Goal: Information Seeking & Learning: Learn about a topic

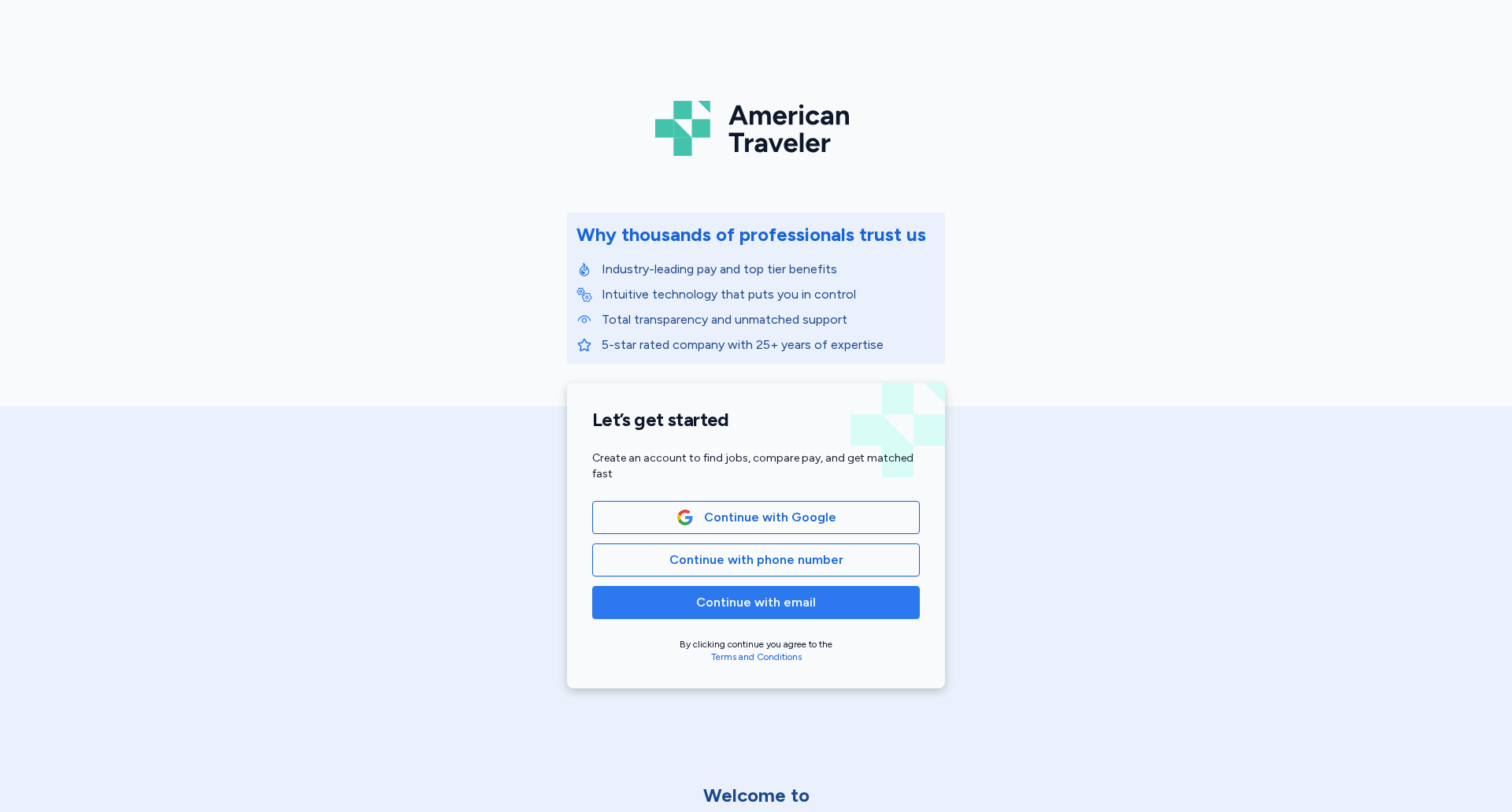
click at [765, 602] on span "Continue with email" at bounding box center [755, 602] width 119 height 19
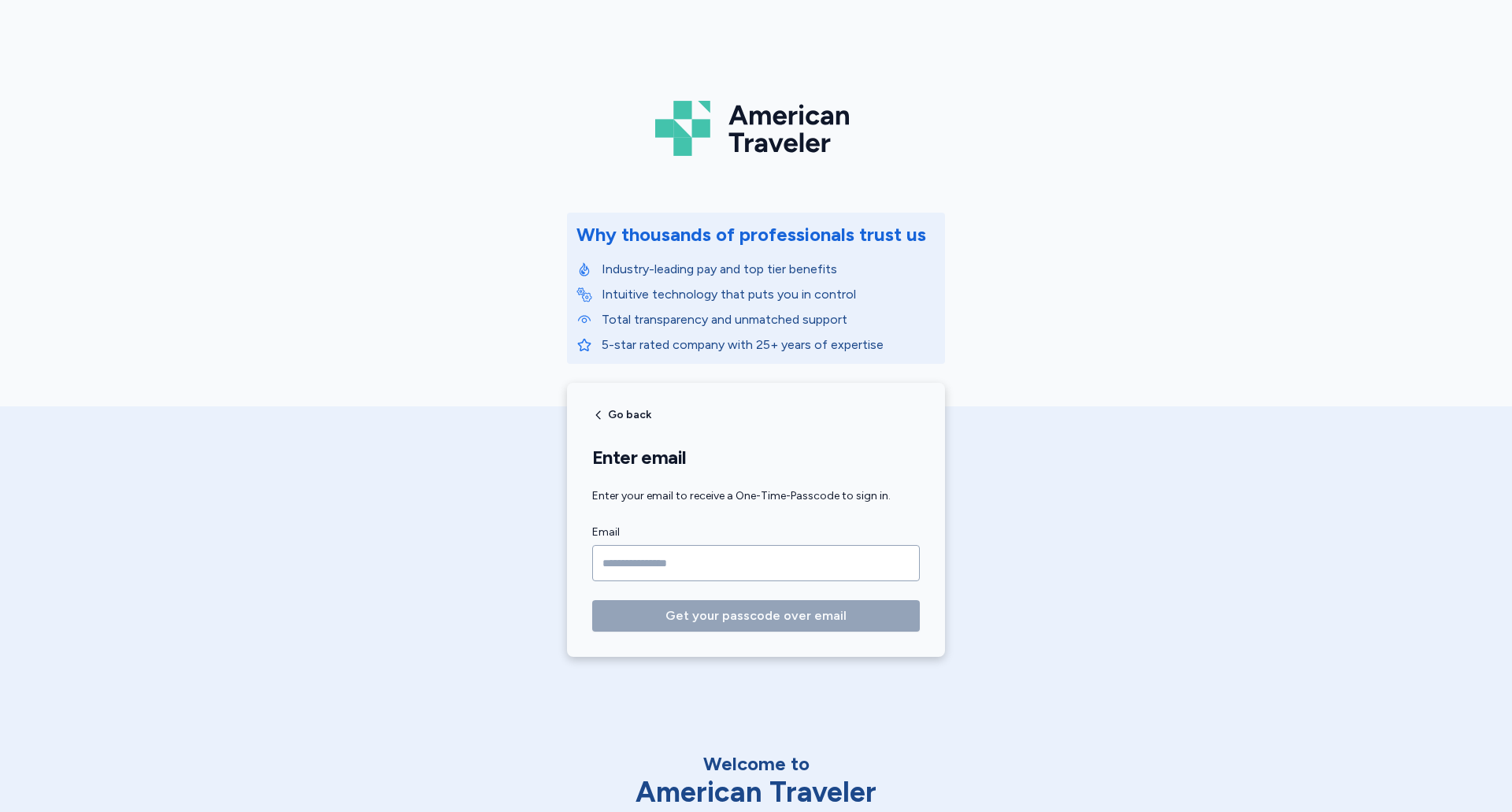
click at [711, 565] on input "Email" at bounding box center [756, 563] width 327 height 36
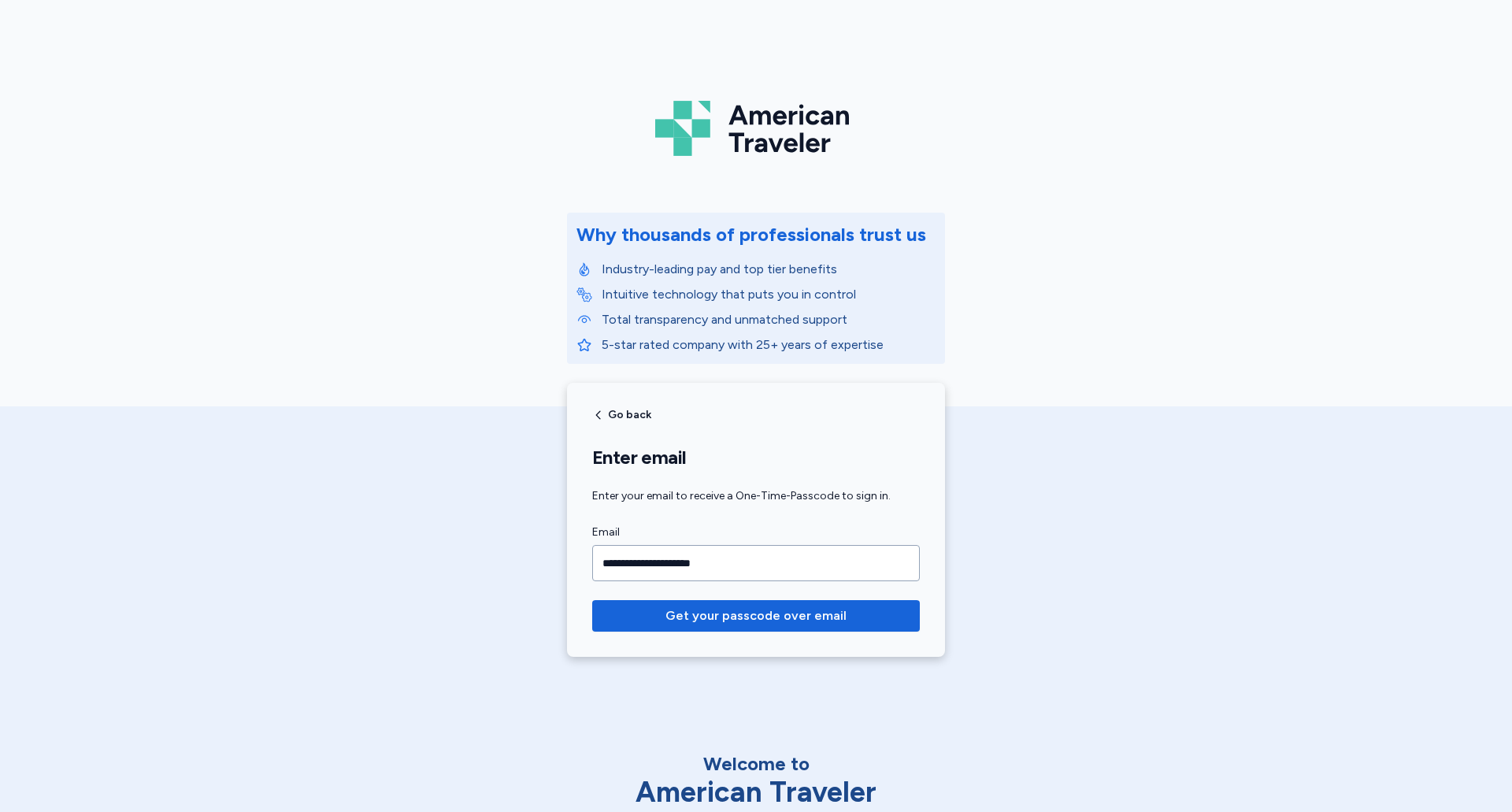
type input "**********"
click at [592, 600] on button "Get your passcode over email" at bounding box center [756, 616] width 327 height 32
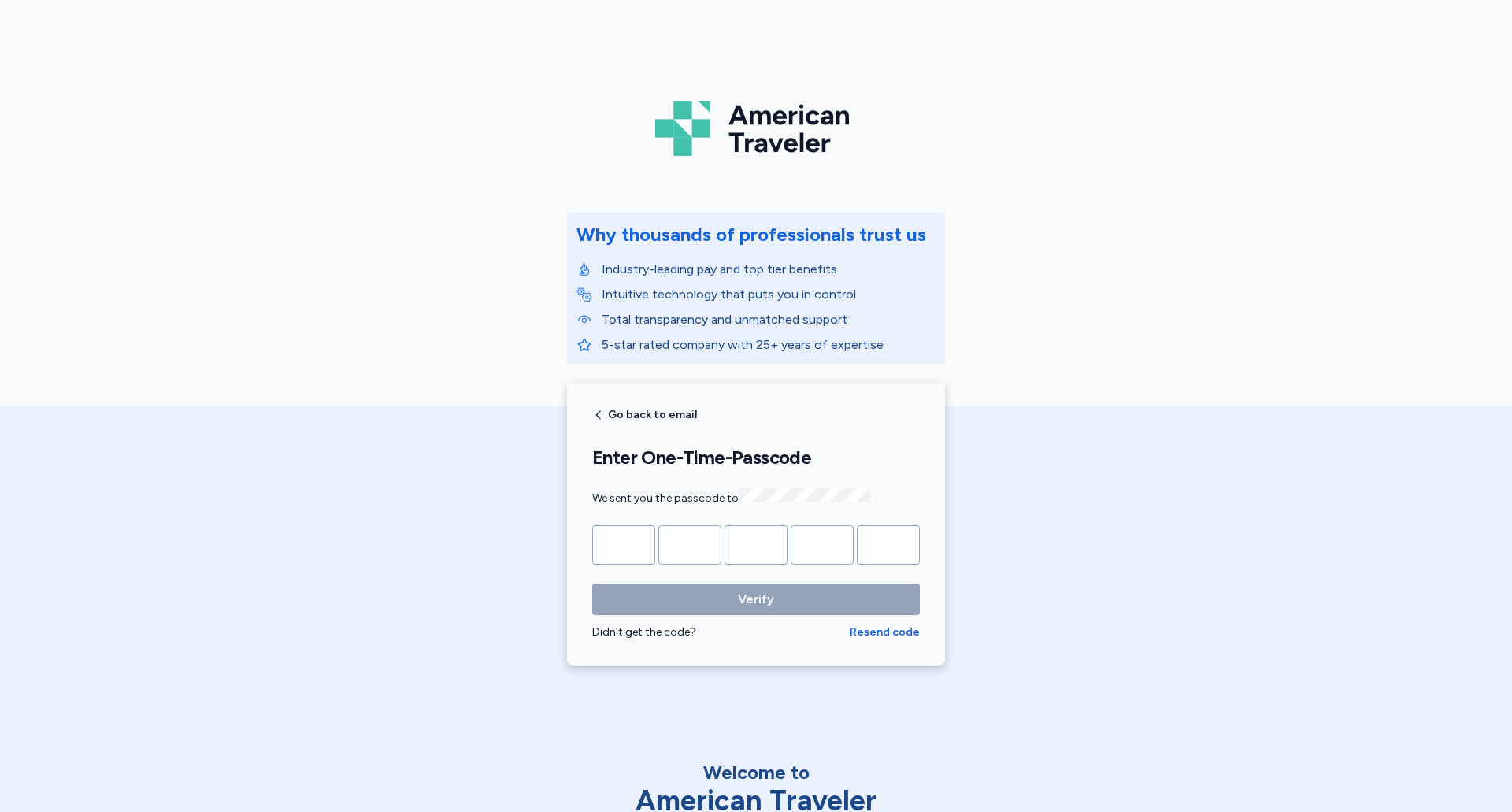
type input "*"
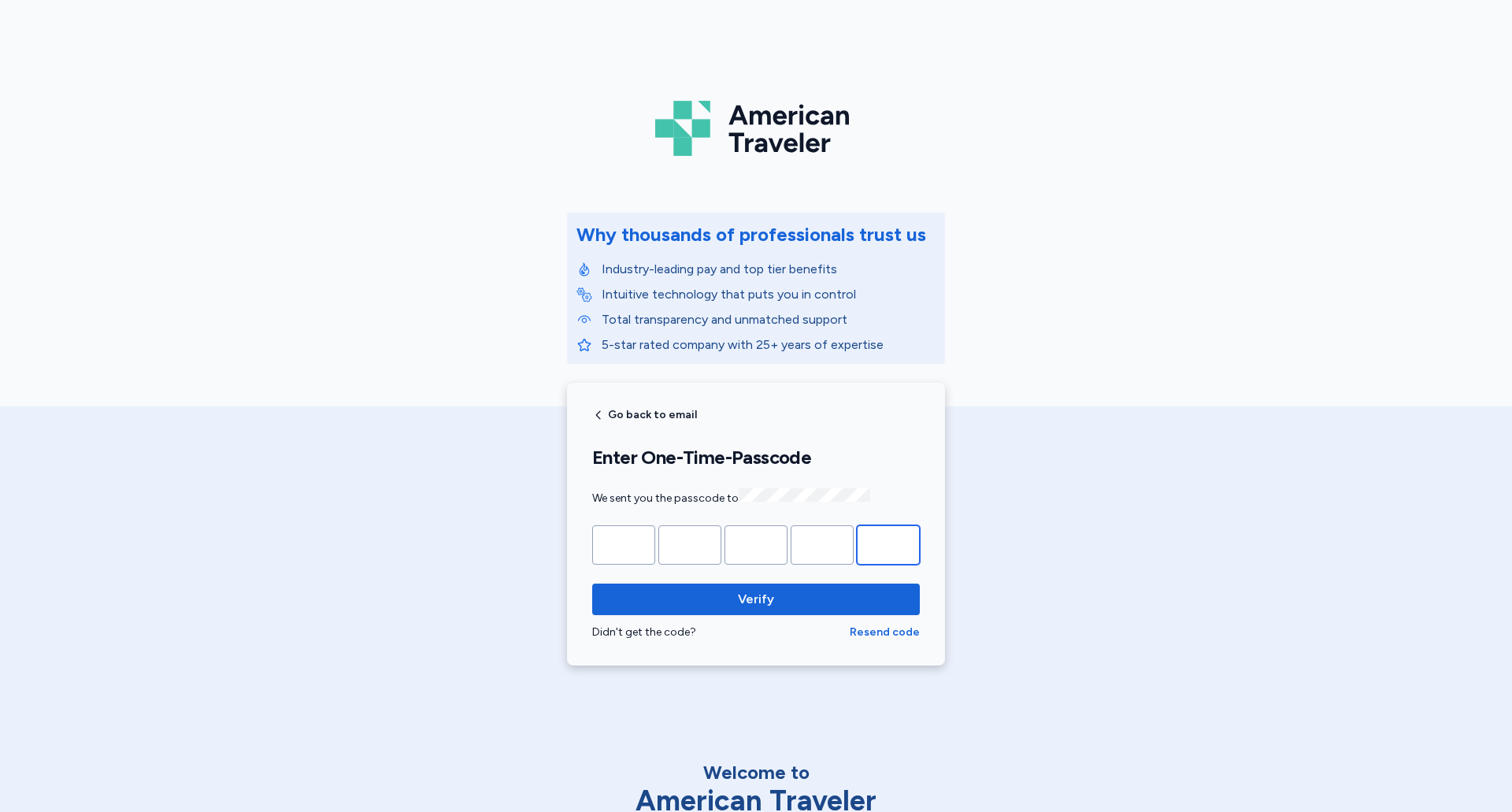
type input "*"
click at [592, 583] on button "Verify" at bounding box center [756, 599] width 327 height 32
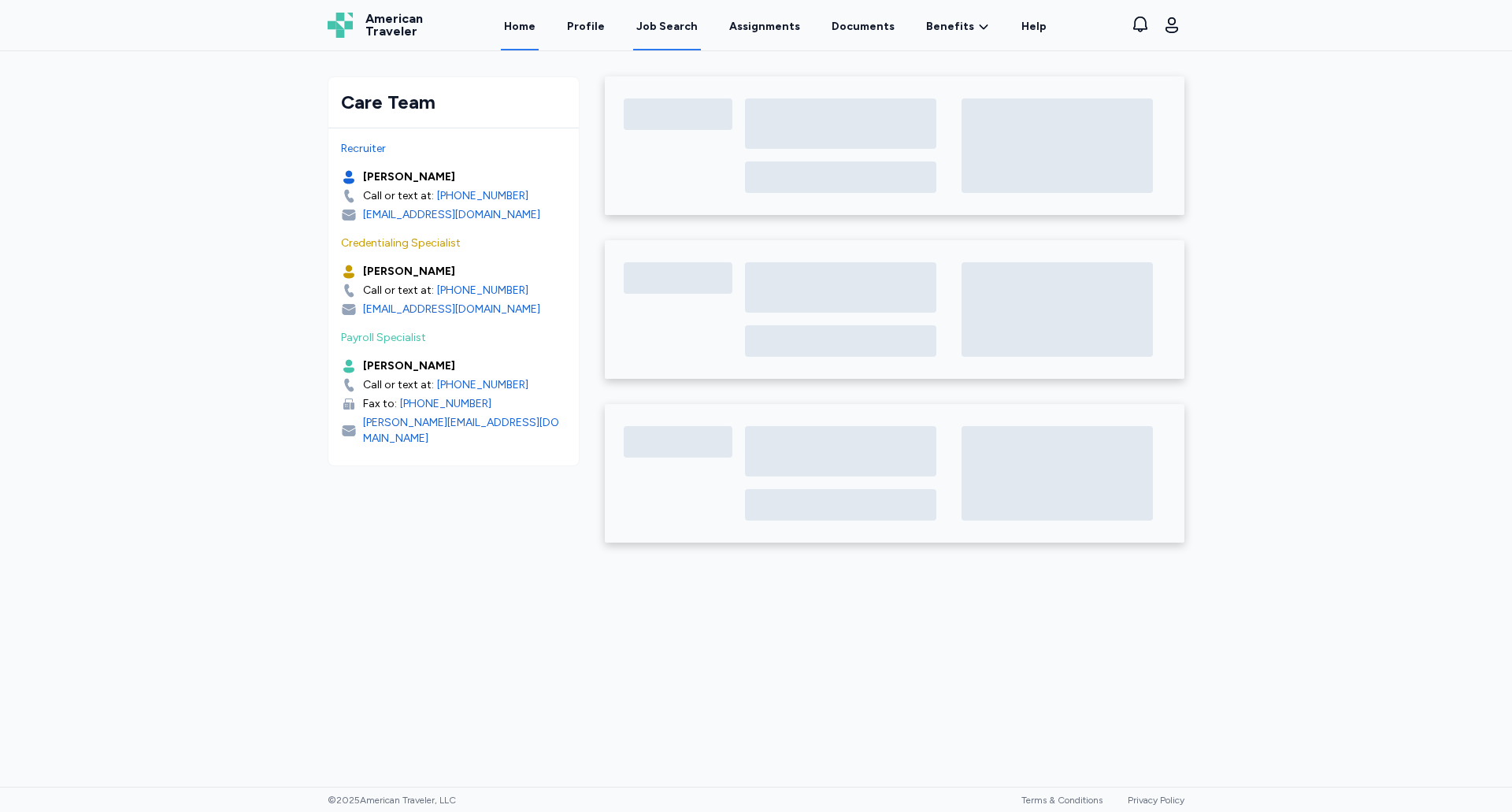
click at [686, 27] on div "Job Search" at bounding box center [667, 27] width 61 height 16
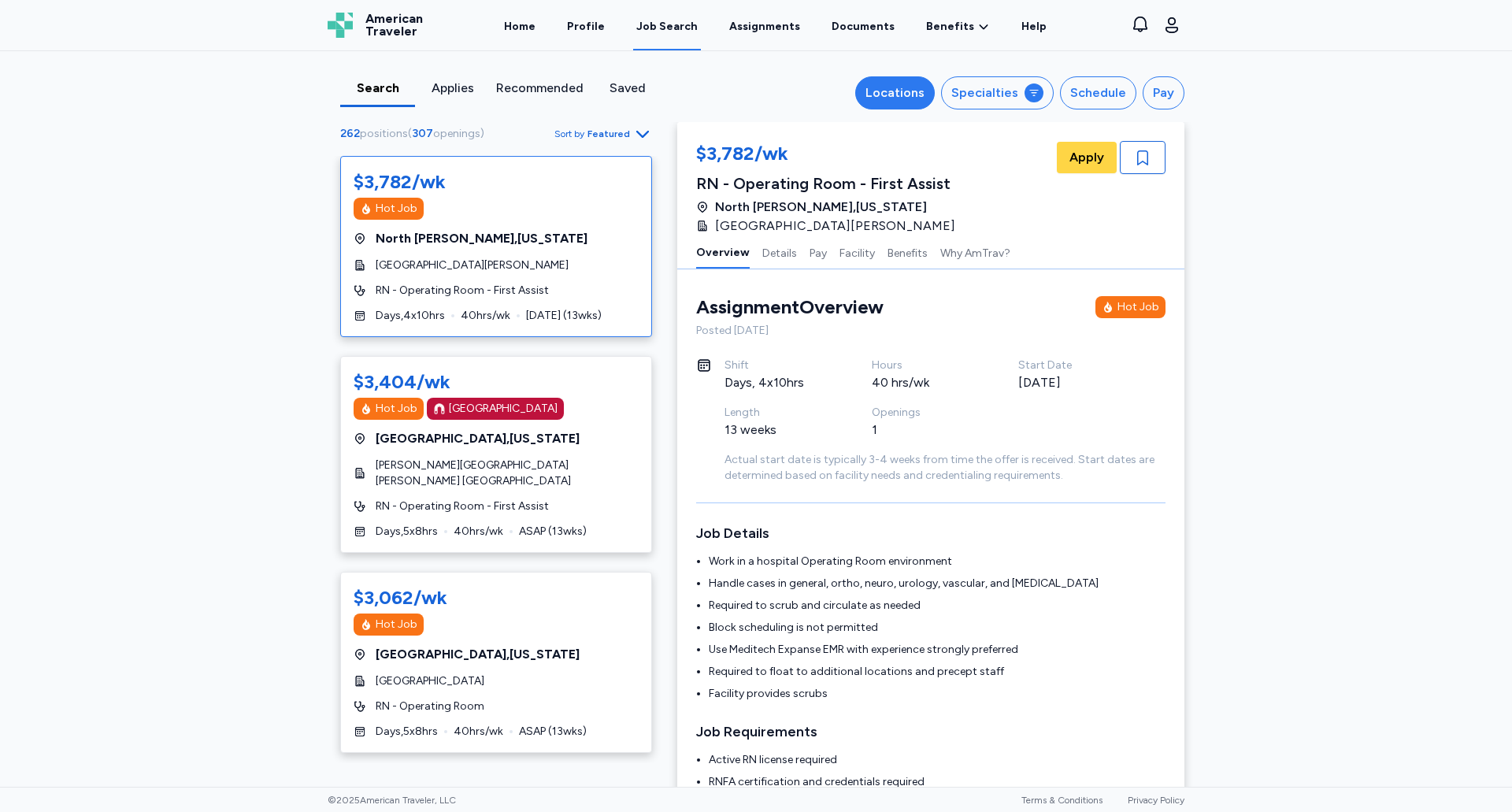
click at [875, 95] on div "Locations" at bounding box center [895, 93] width 59 height 19
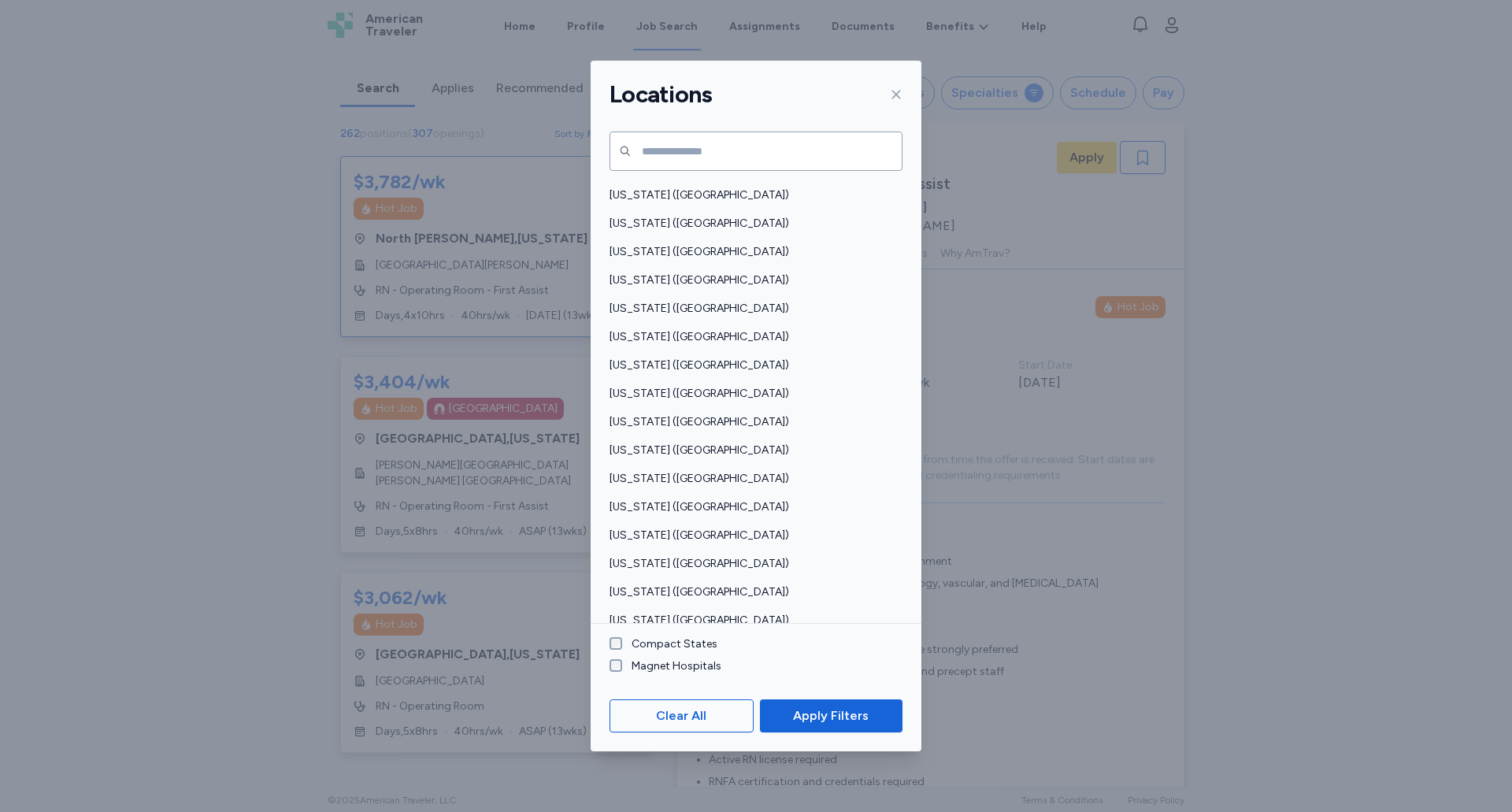
scroll to position [764, 0]
click at [675, 308] on span "[US_STATE] ([GEOGRAPHIC_DATA])" at bounding box center [752, 306] width 284 height 16
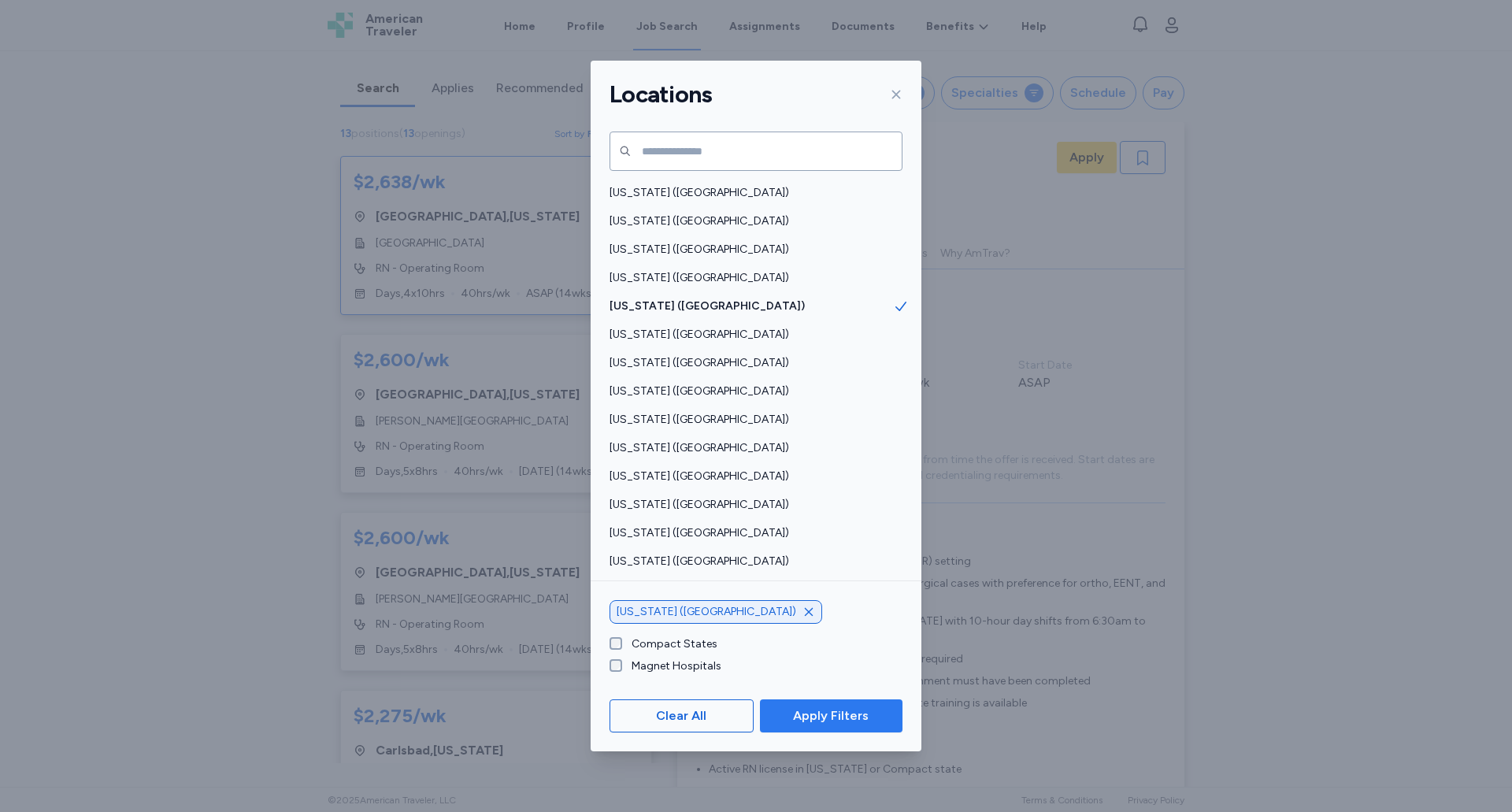
click at [856, 714] on span "Apply Filters" at bounding box center [831, 715] width 76 height 19
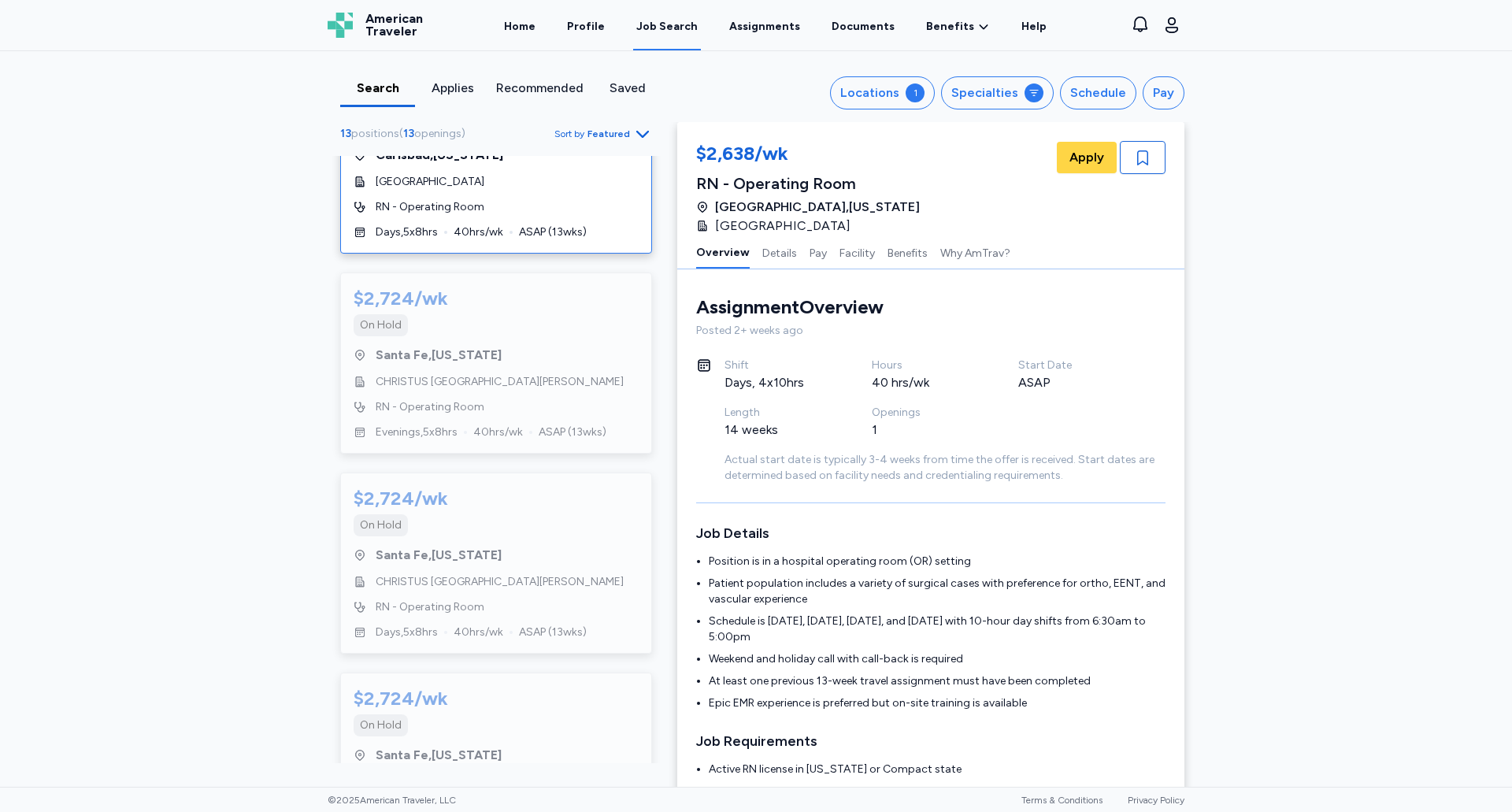
scroll to position [866, 0]
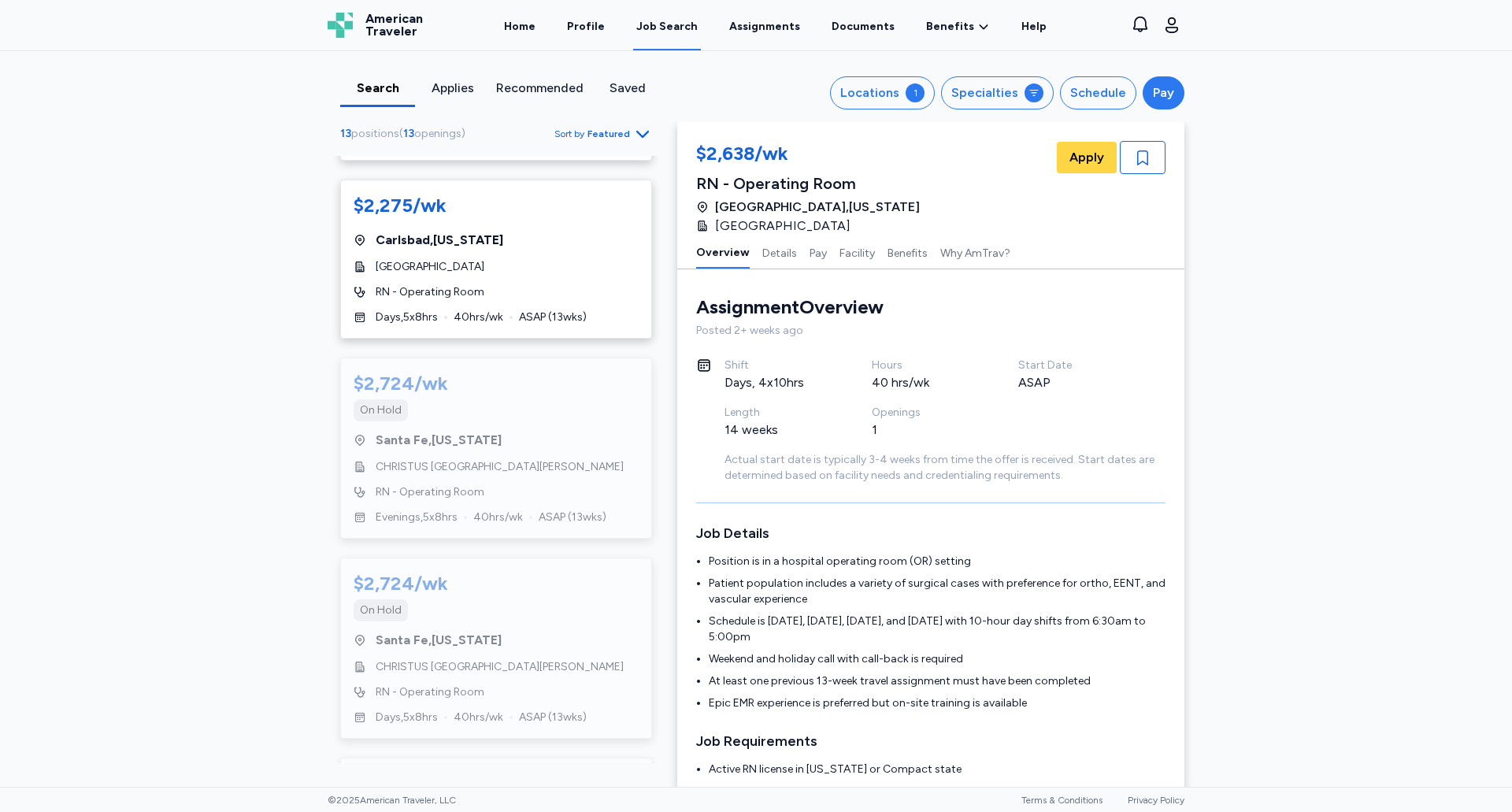
click at [1155, 89] on div "Pay" at bounding box center [1164, 93] width 22 height 19
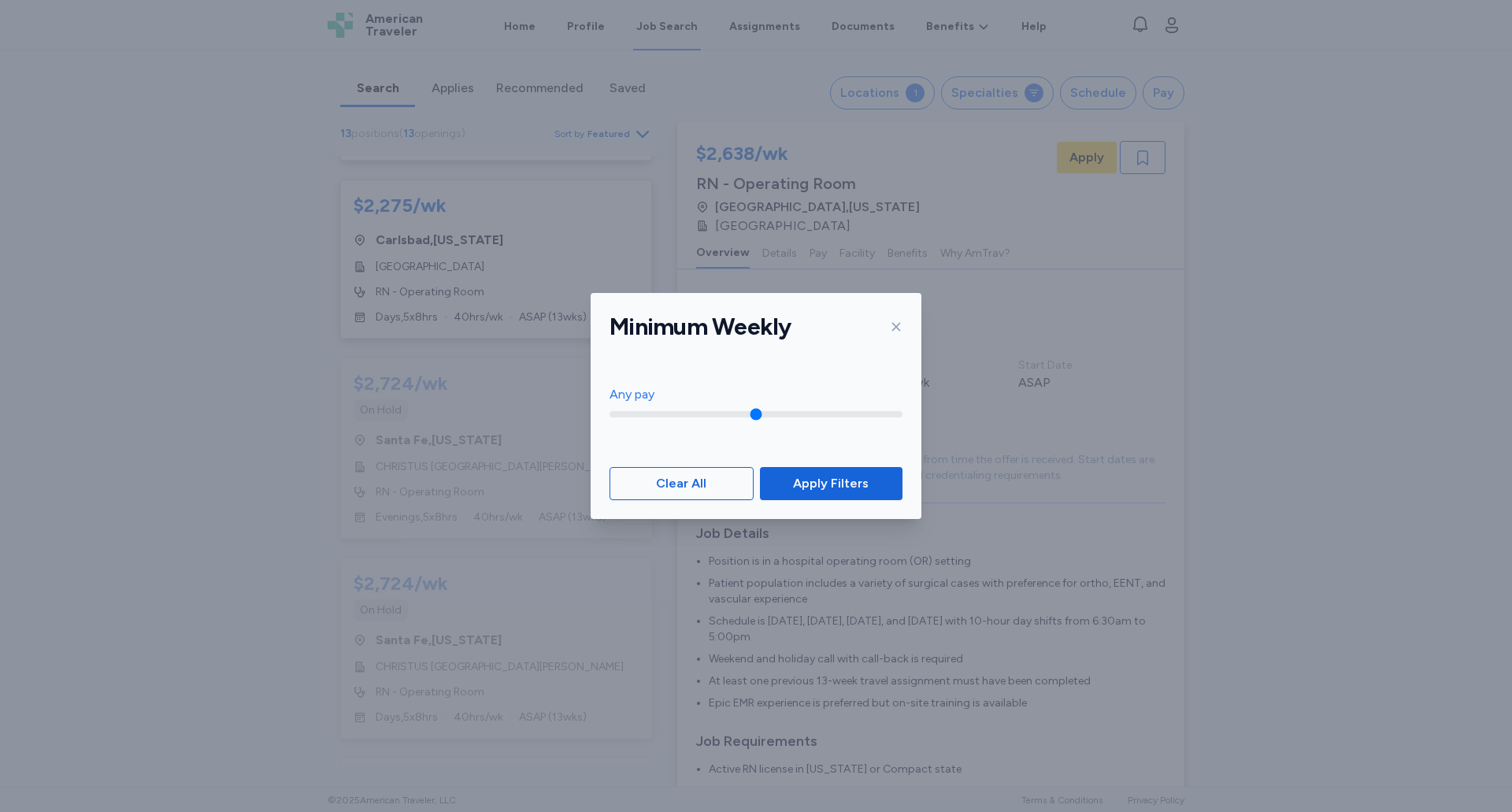
click at [897, 331] on icon at bounding box center [896, 326] width 13 height 13
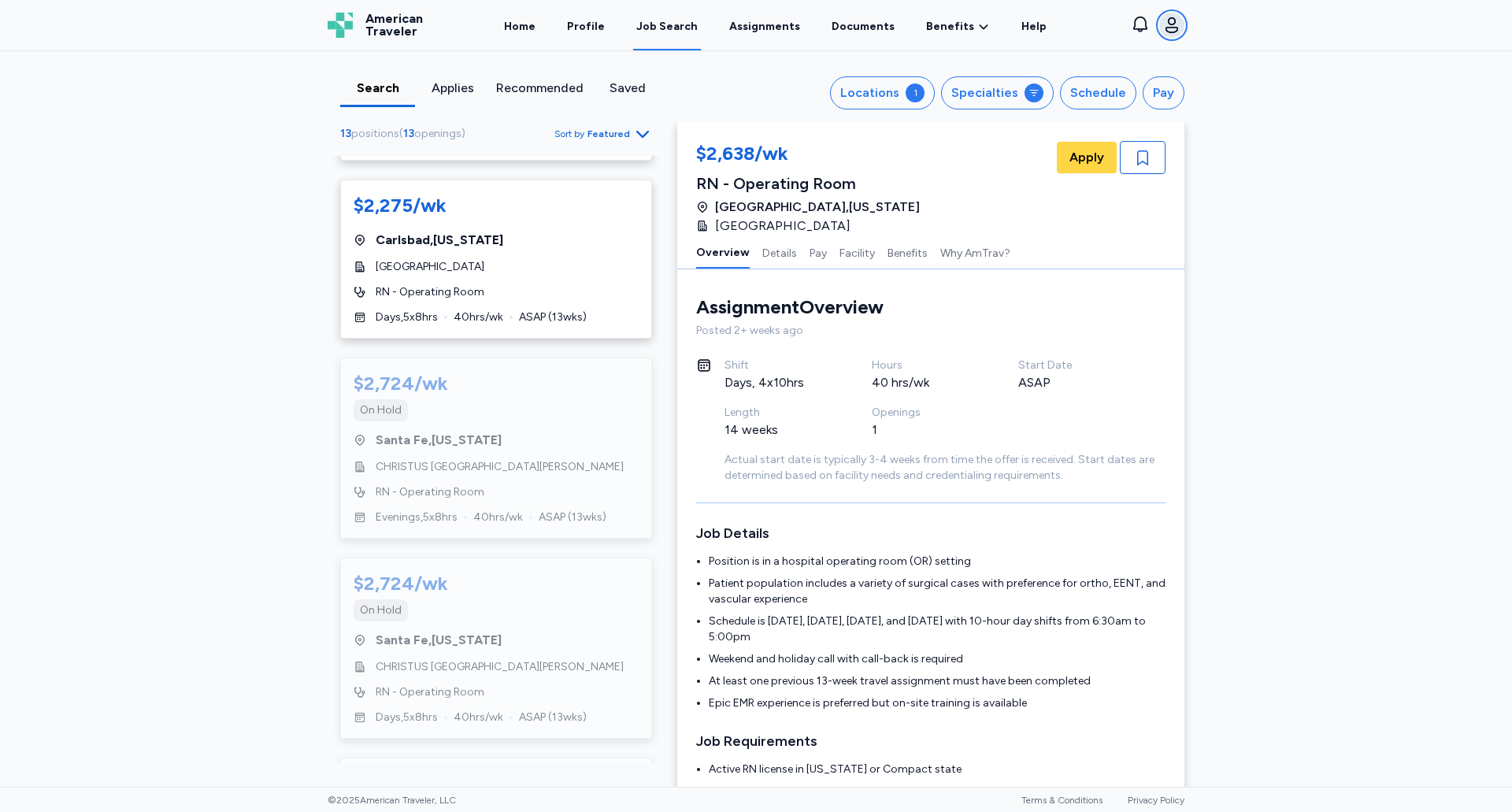
click at [1168, 34] on icon "button" at bounding box center [1172, 25] width 19 height 19
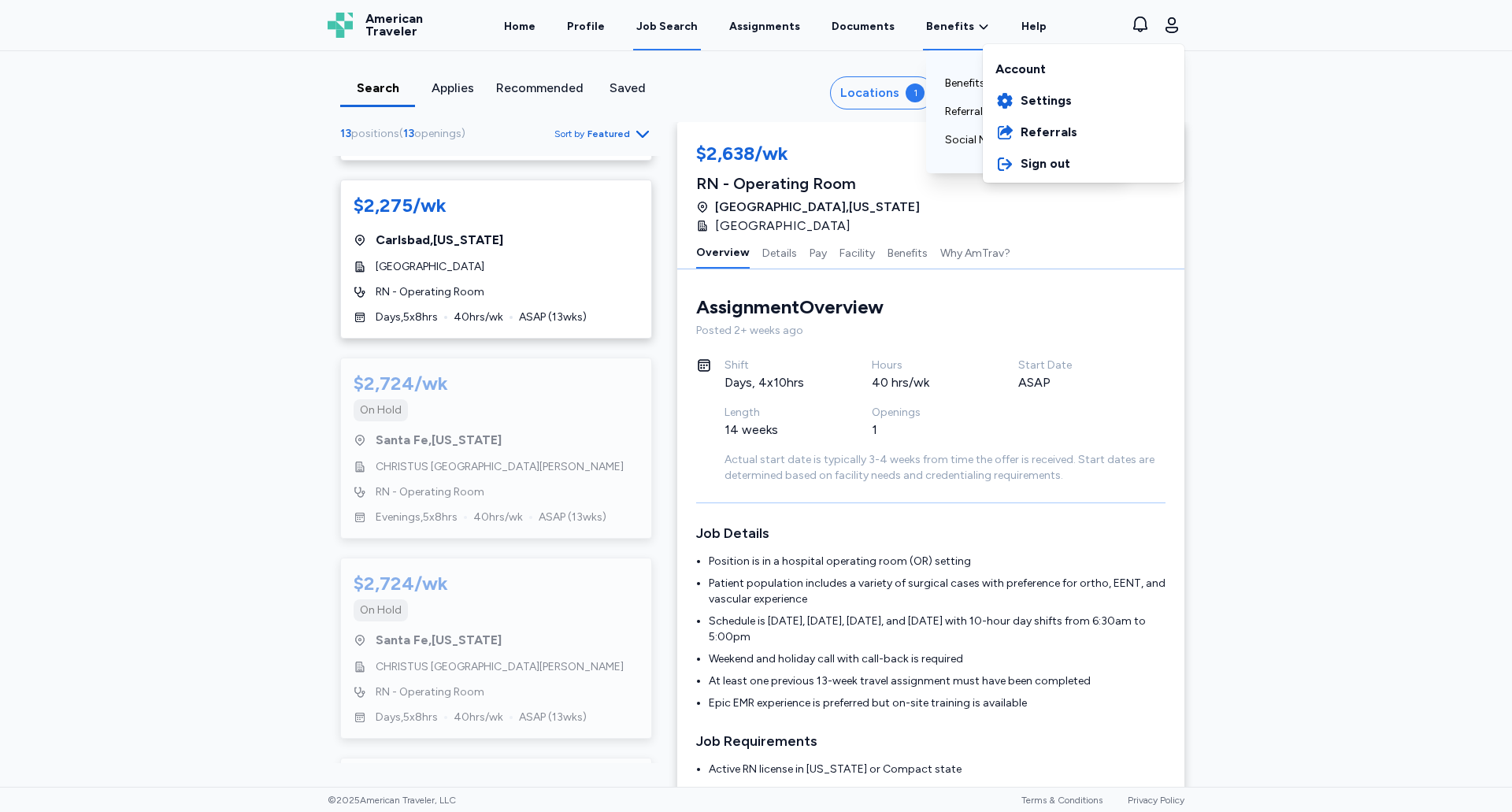
click at [963, 34] on div "American Traveler American Traveler Home Profile Job Search Assignments Documen…" at bounding box center [756, 25] width 882 height 50
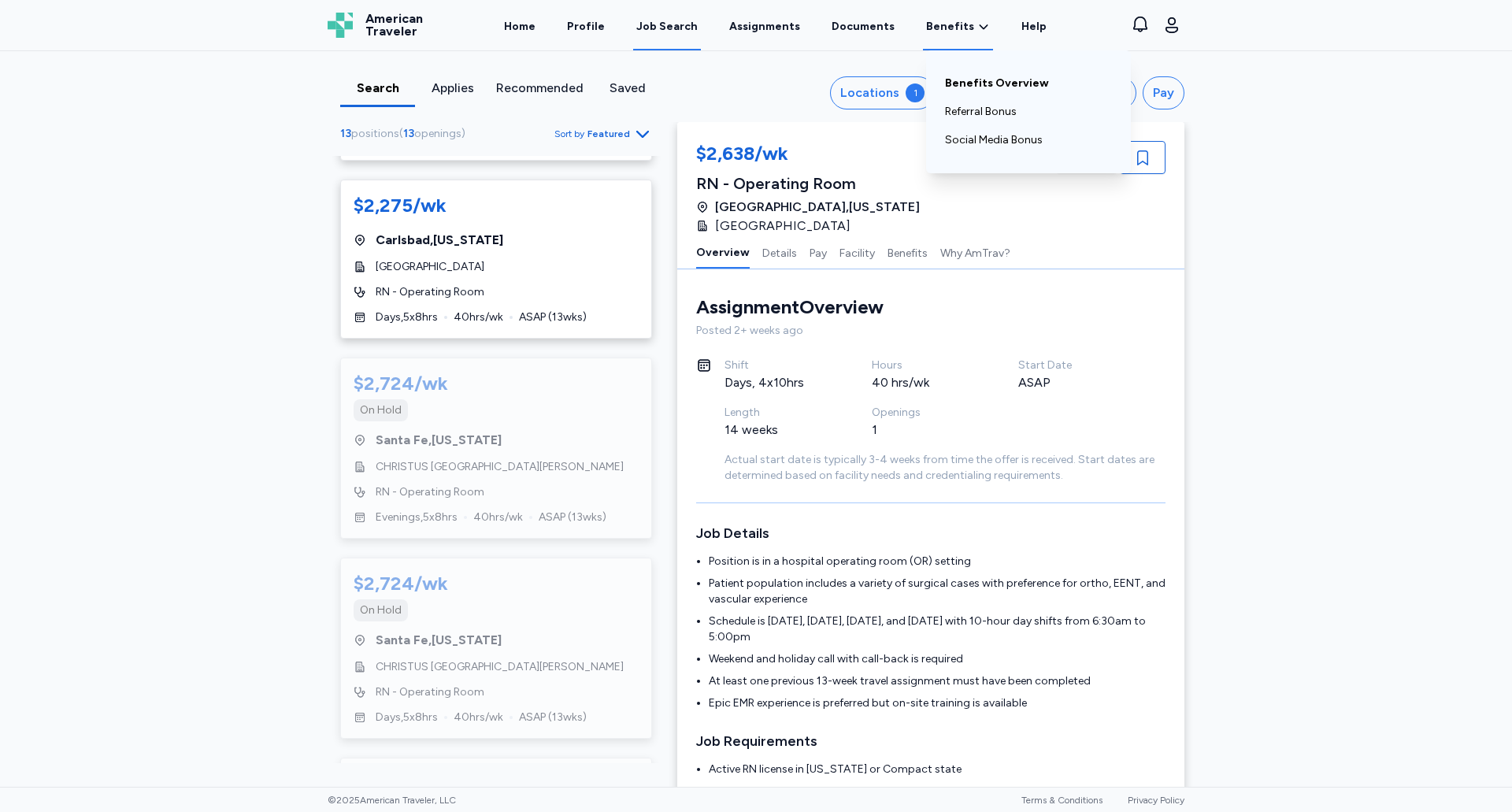
click at [982, 77] on link "Benefits Overview" at bounding box center [1028, 83] width 167 height 29
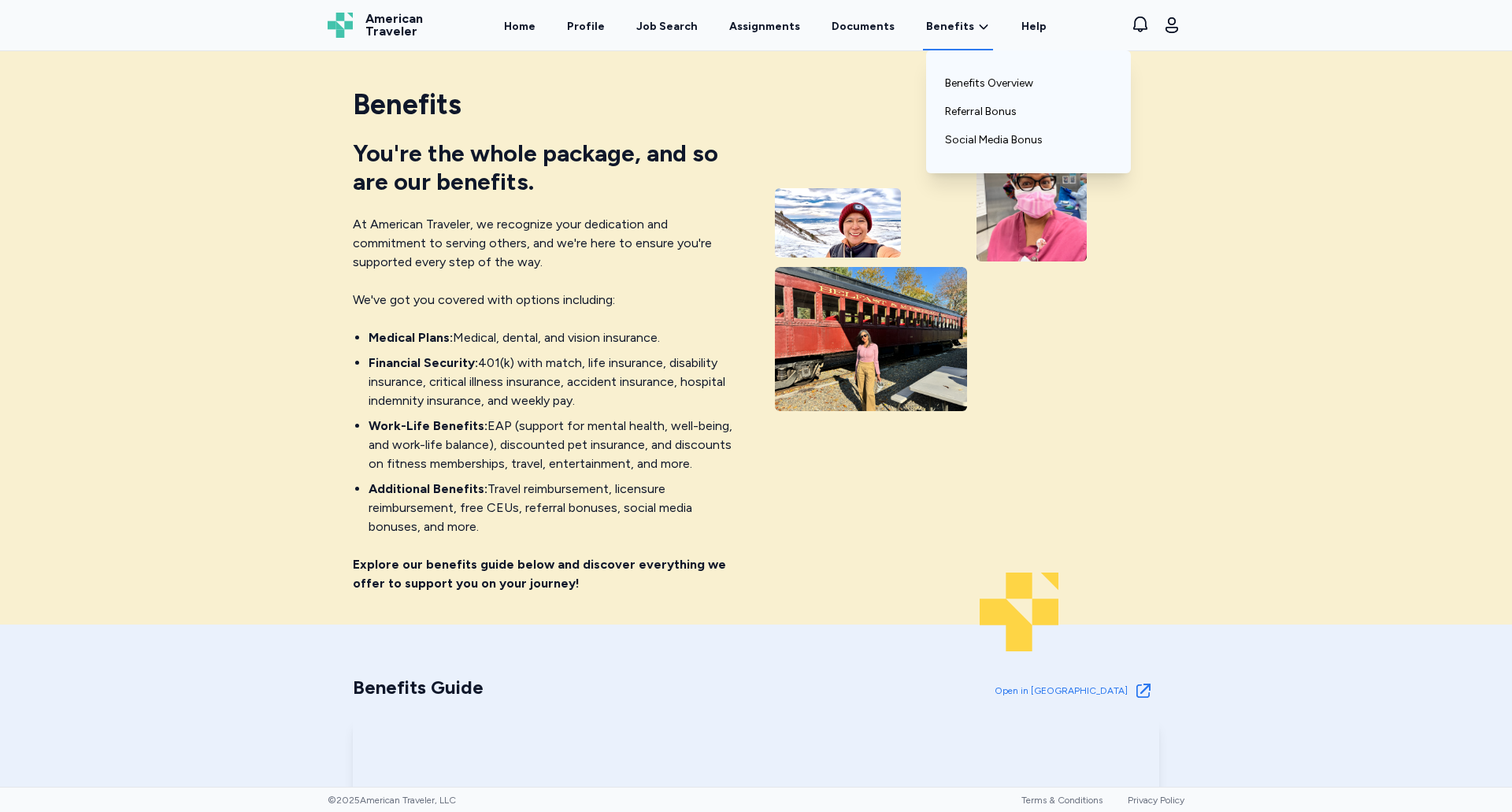
click at [978, 34] on icon at bounding box center [984, 27] width 13 height 16
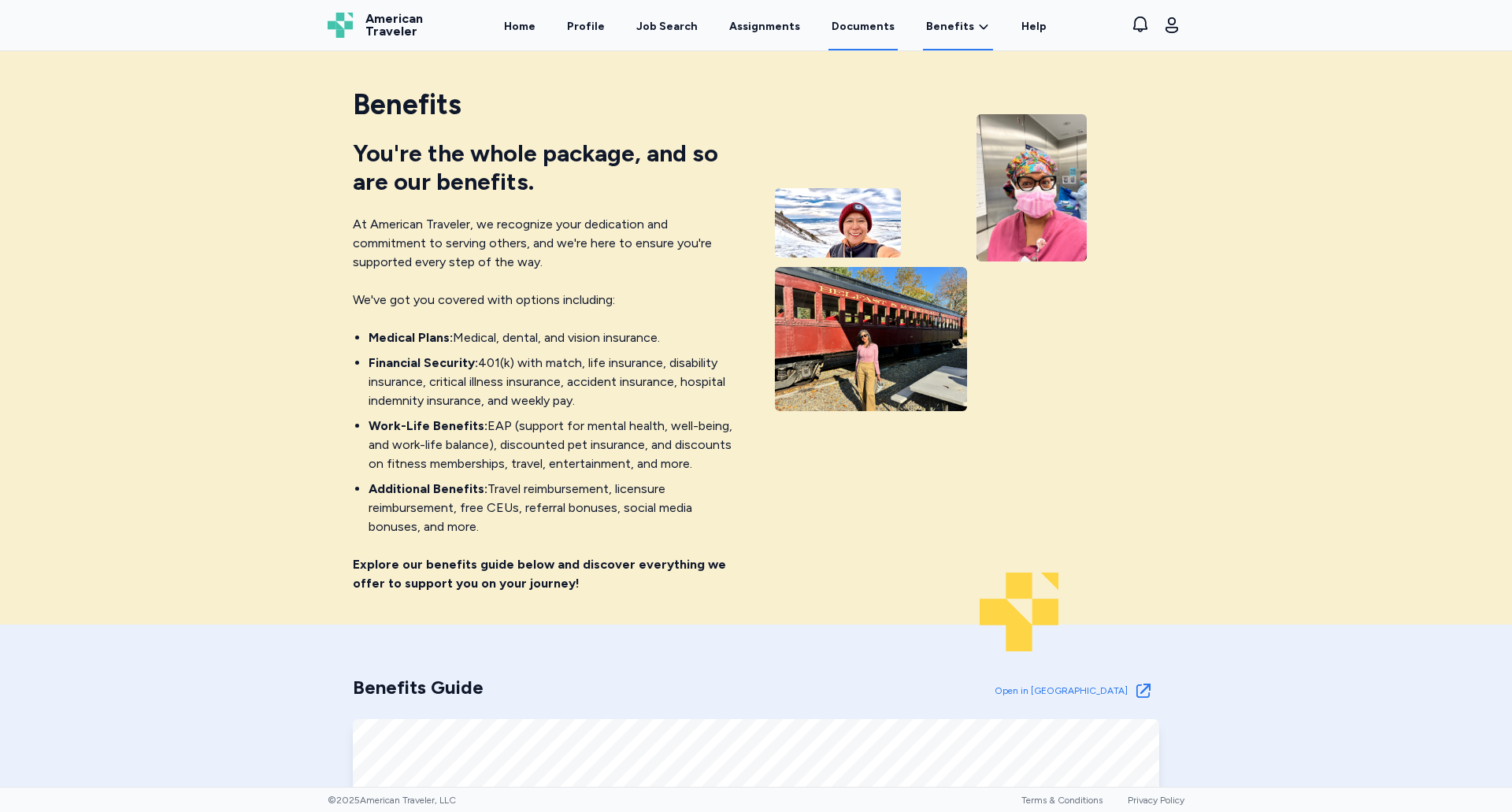
click at [860, 21] on link "Documents" at bounding box center [863, 27] width 69 height 49
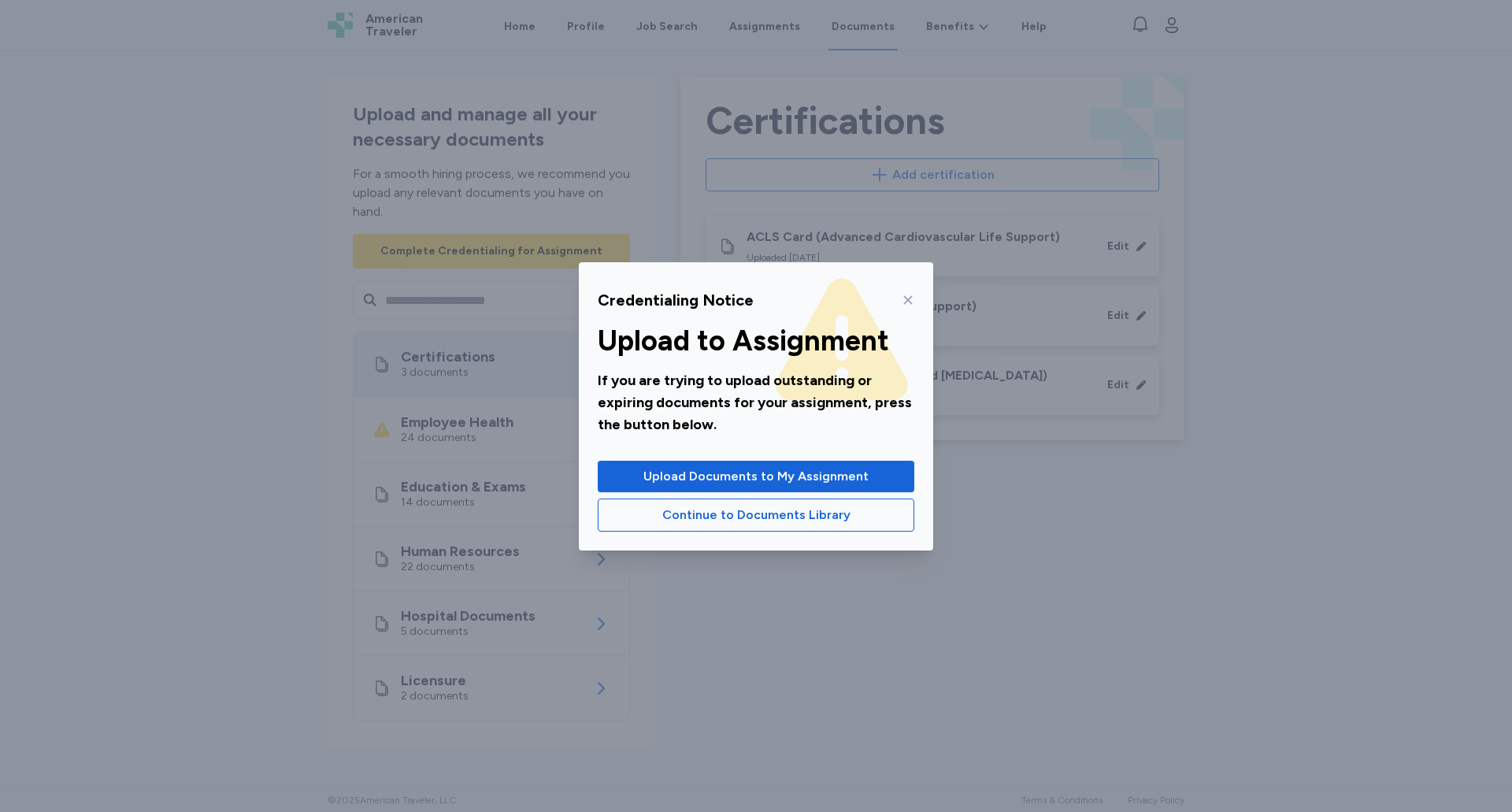
click at [912, 299] on icon at bounding box center [908, 300] width 13 height 13
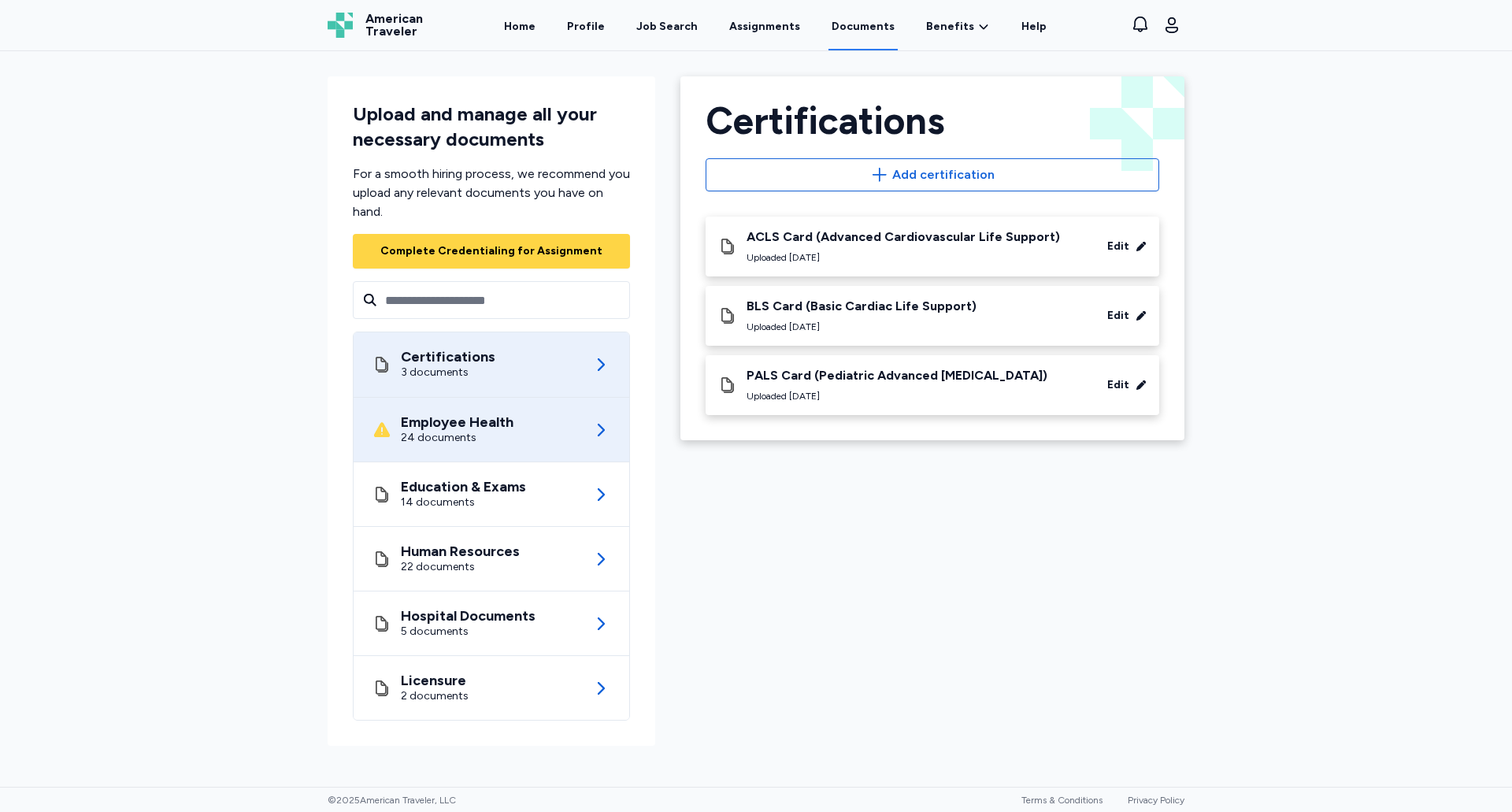
click at [529, 427] on div "Employee Health 24 documents" at bounding box center [491, 430] width 238 height 64
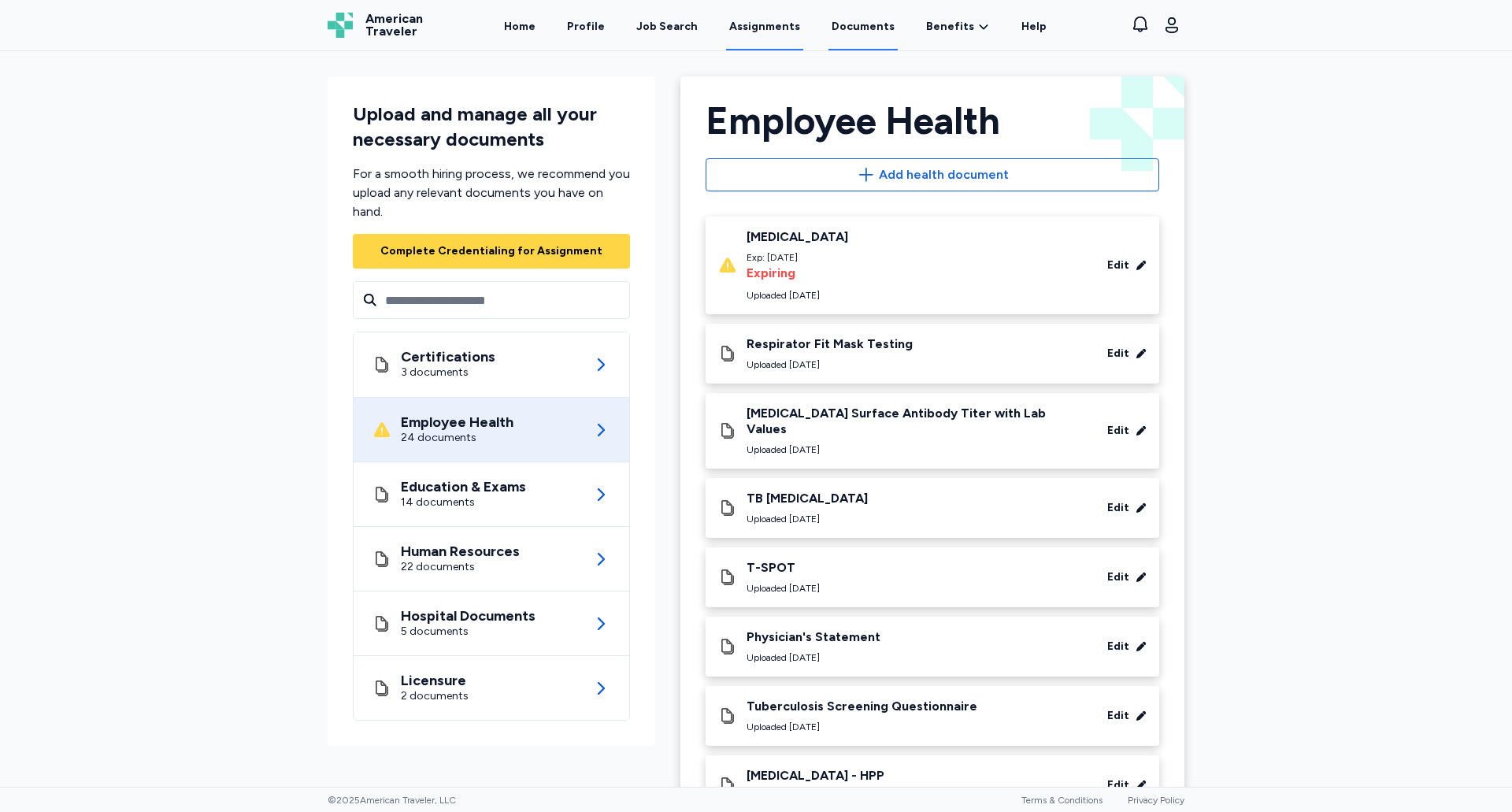
click at [755, 44] on link "Assignments" at bounding box center [765, 27] width 77 height 49
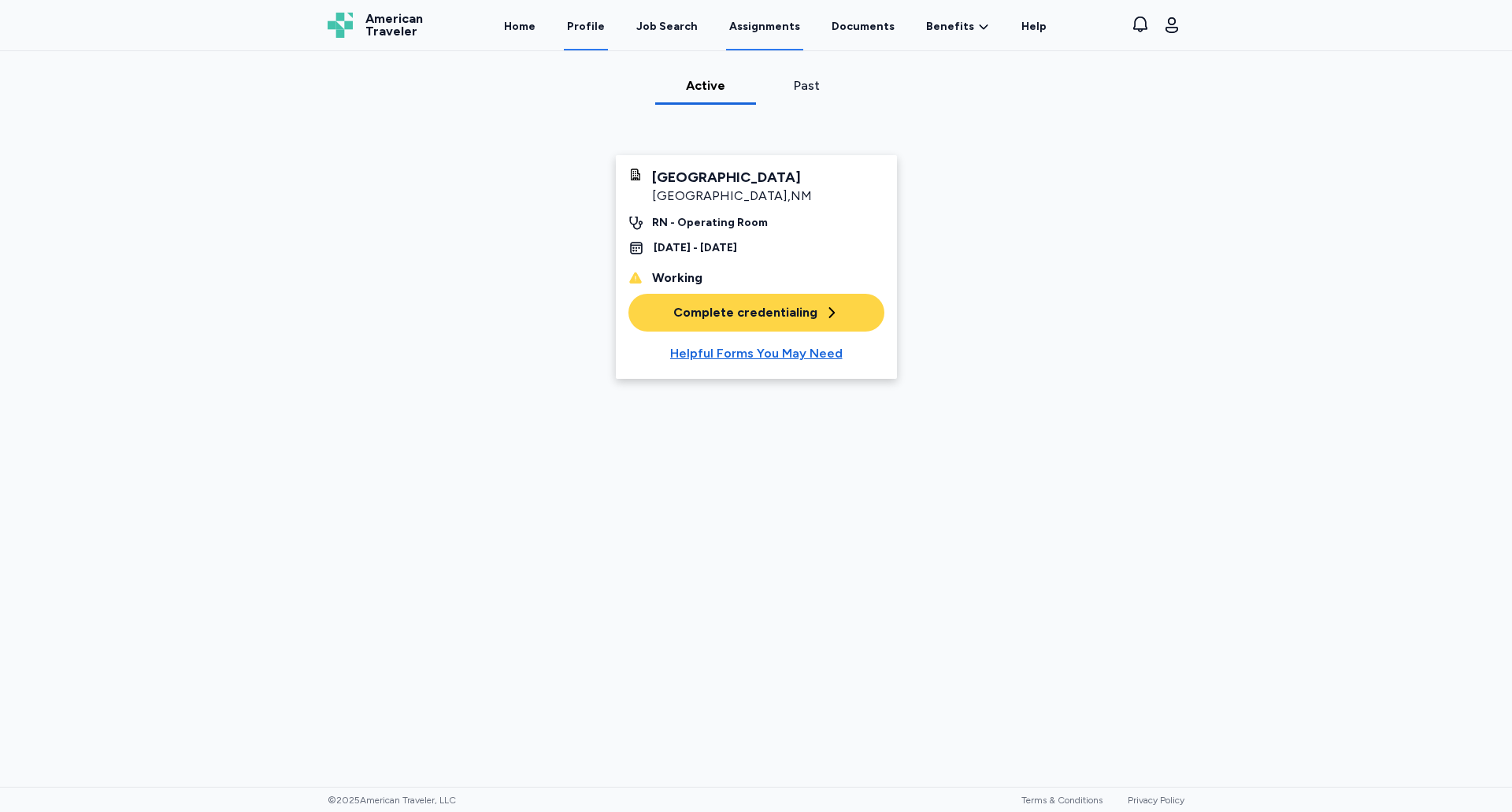
click at [589, 30] on link "Profile" at bounding box center [585, 27] width 44 height 49
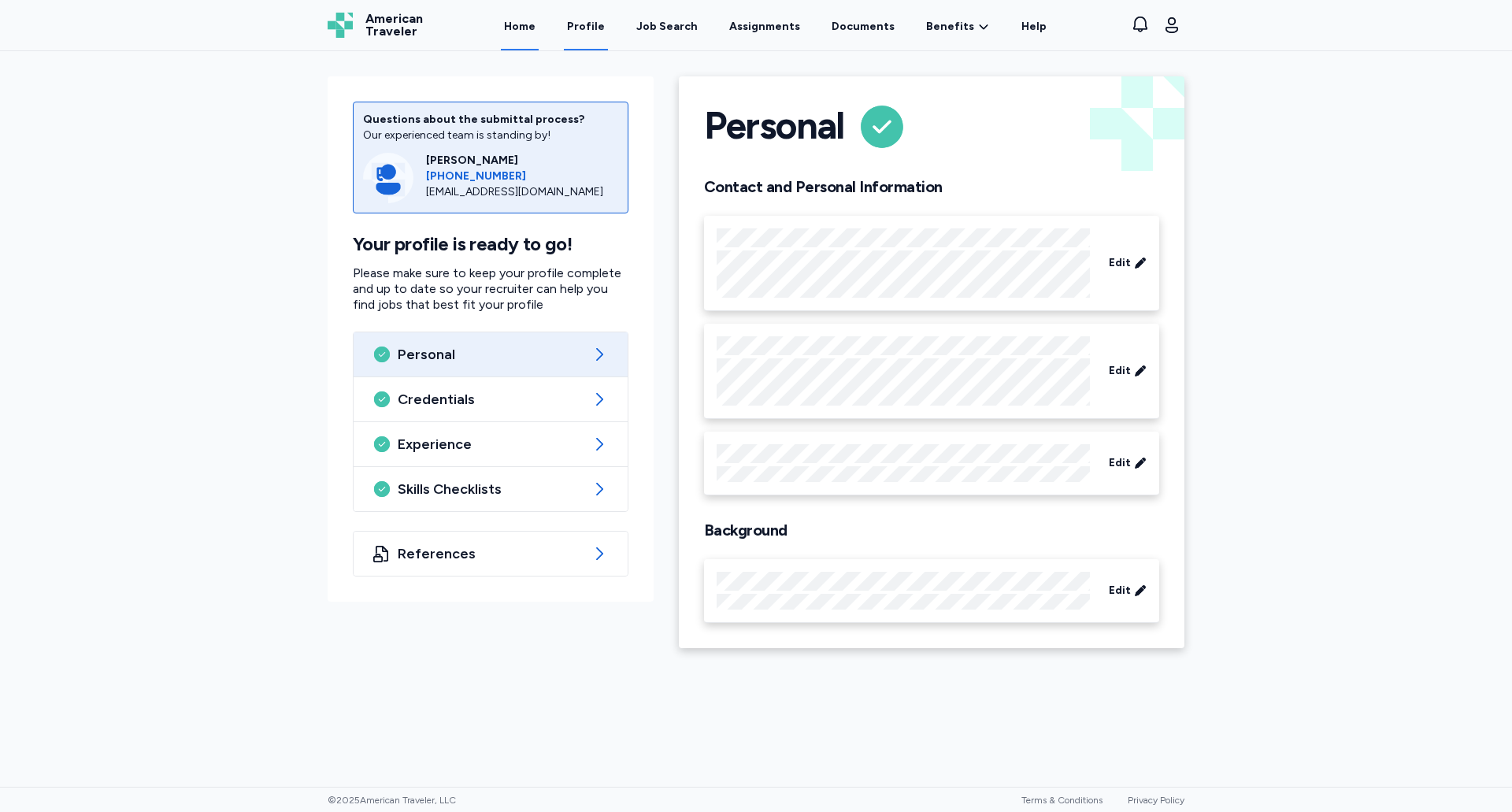
click at [539, 34] on link "Home" at bounding box center [519, 27] width 37 height 49
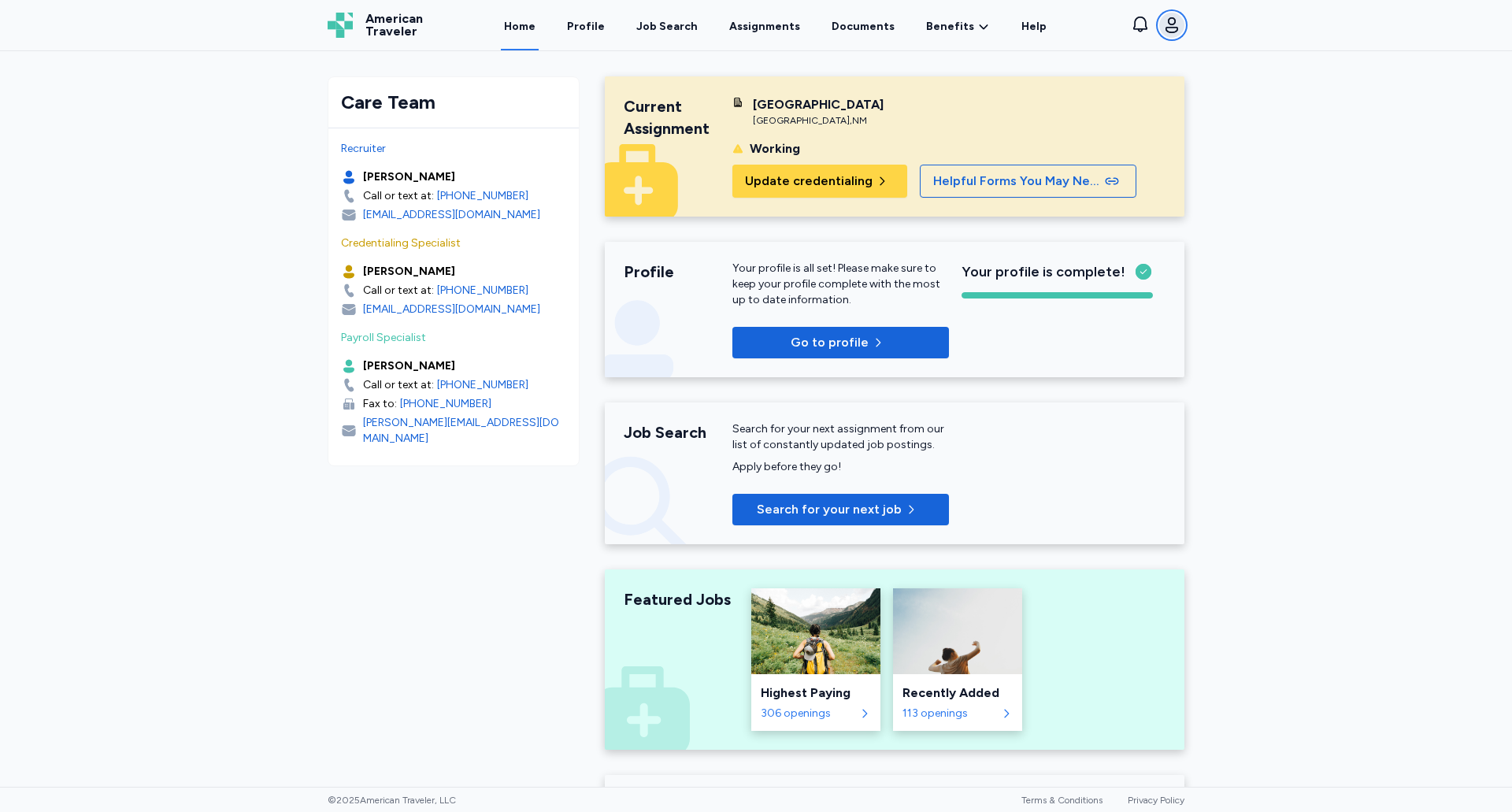
click at [1172, 31] on icon "button" at bounding box center [1172, 25] width 19 height 19
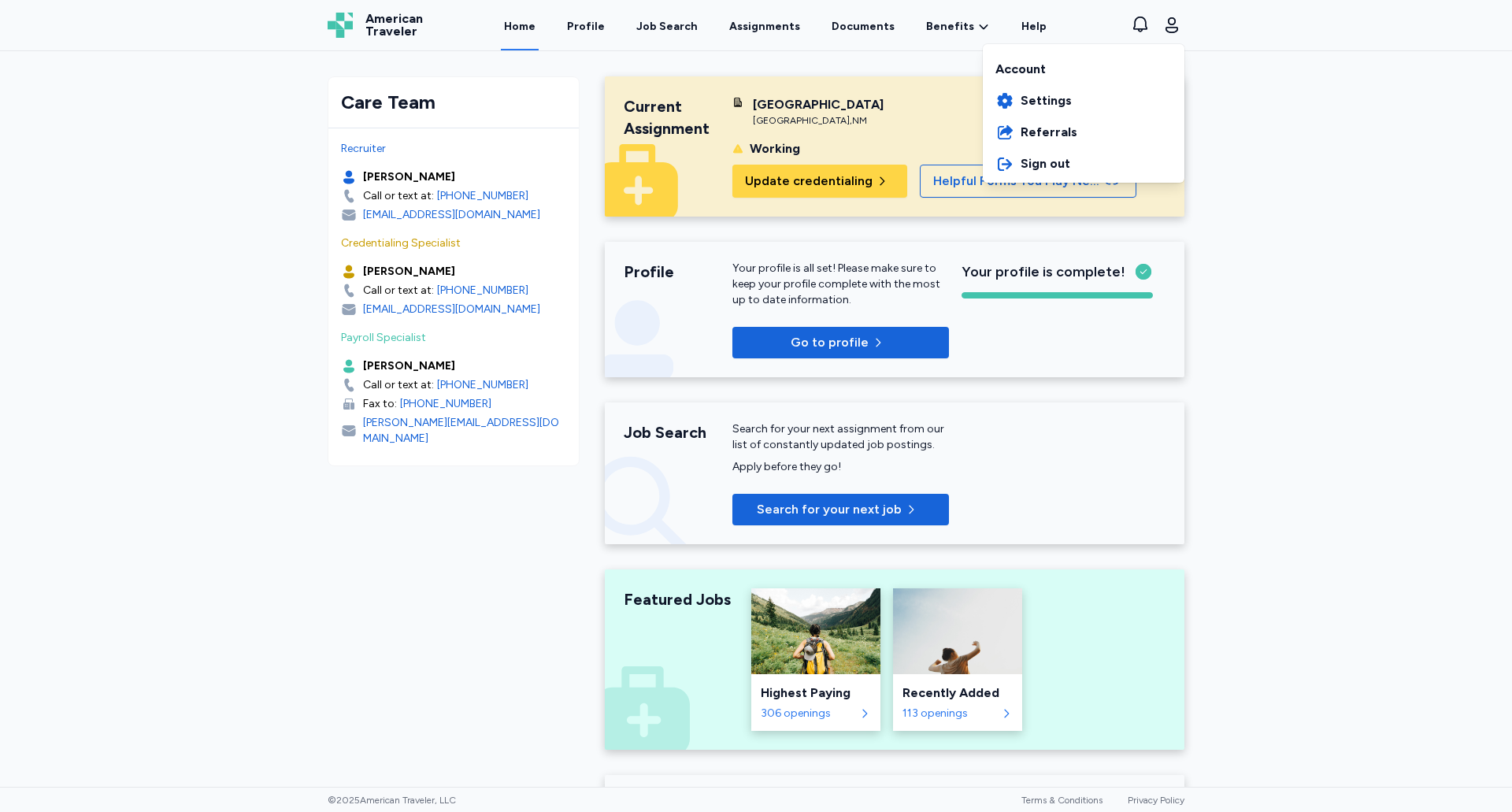
click at [961, 30] on div "American Traveler American Traveler Home Profile Job Search Assignments Documen…" at bounding box center [756, 25] width 882 height 50
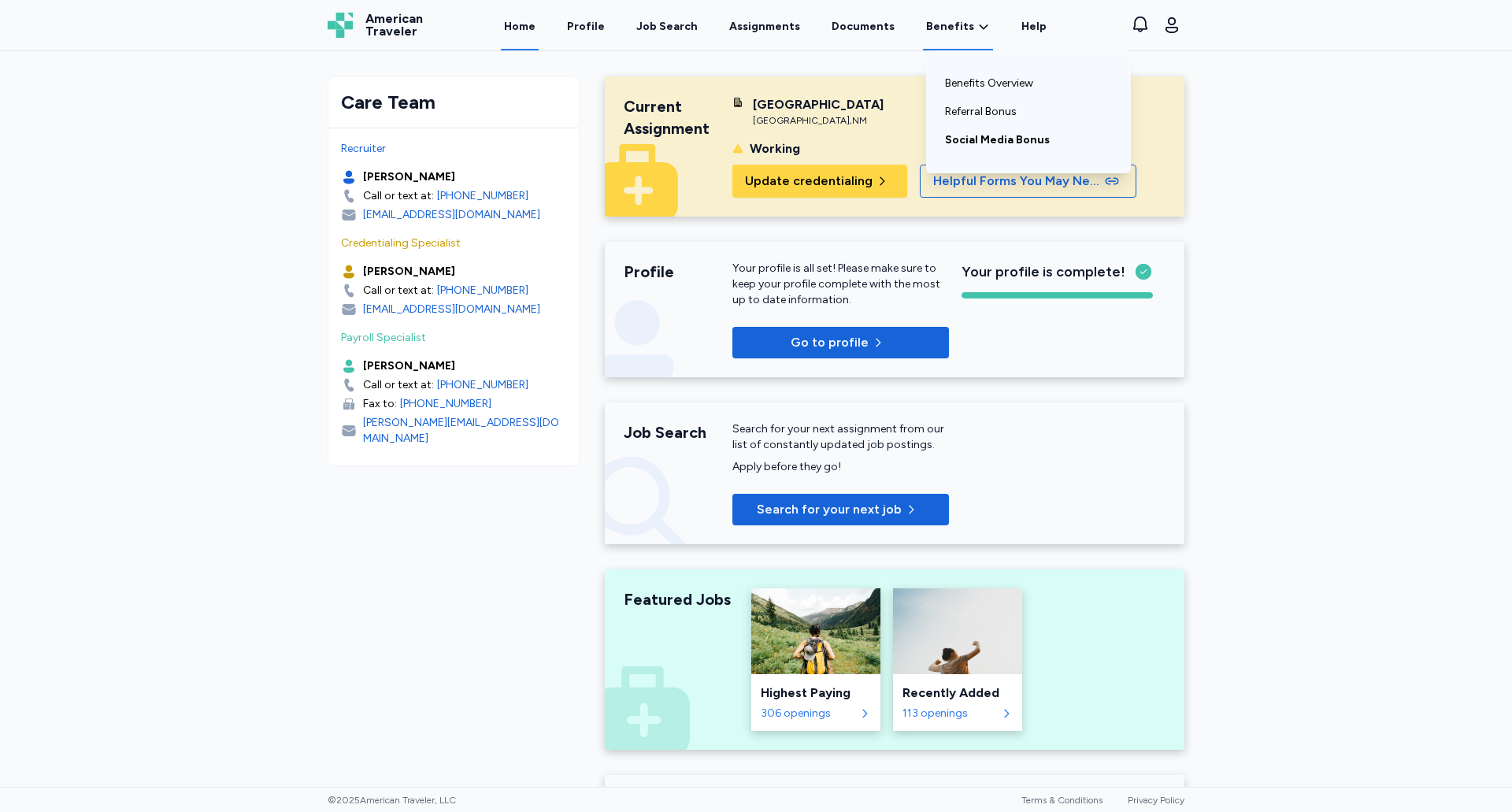
click at [983, 147] on link "Social Media Bonus" at bounding box center [1028, 140] width 167 height 29
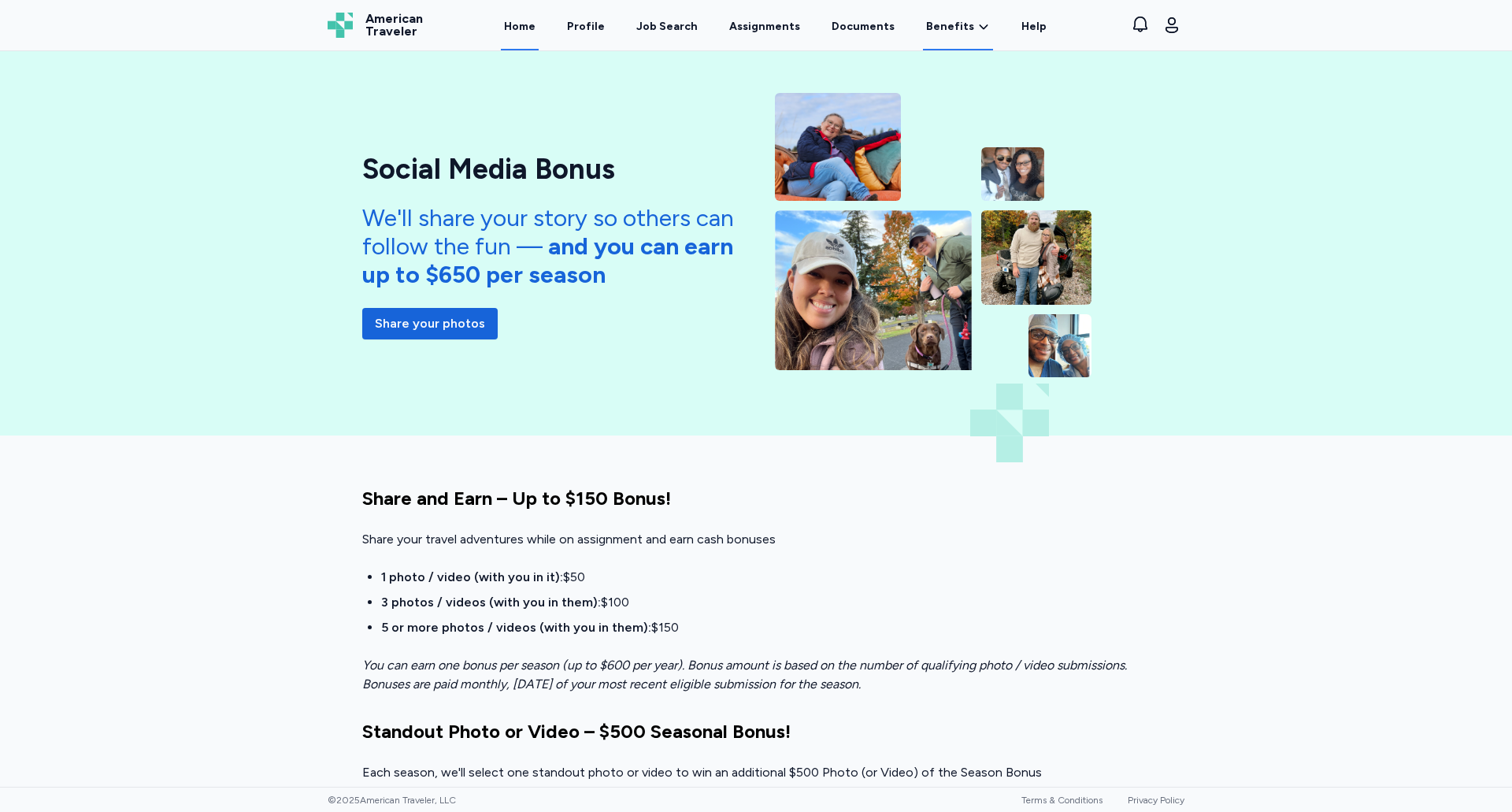
click at [539, 26] on link "Home" at bounding box center [519, 27] width 37 height 49
